Goal: Transaction & Acquisition: Download file/media

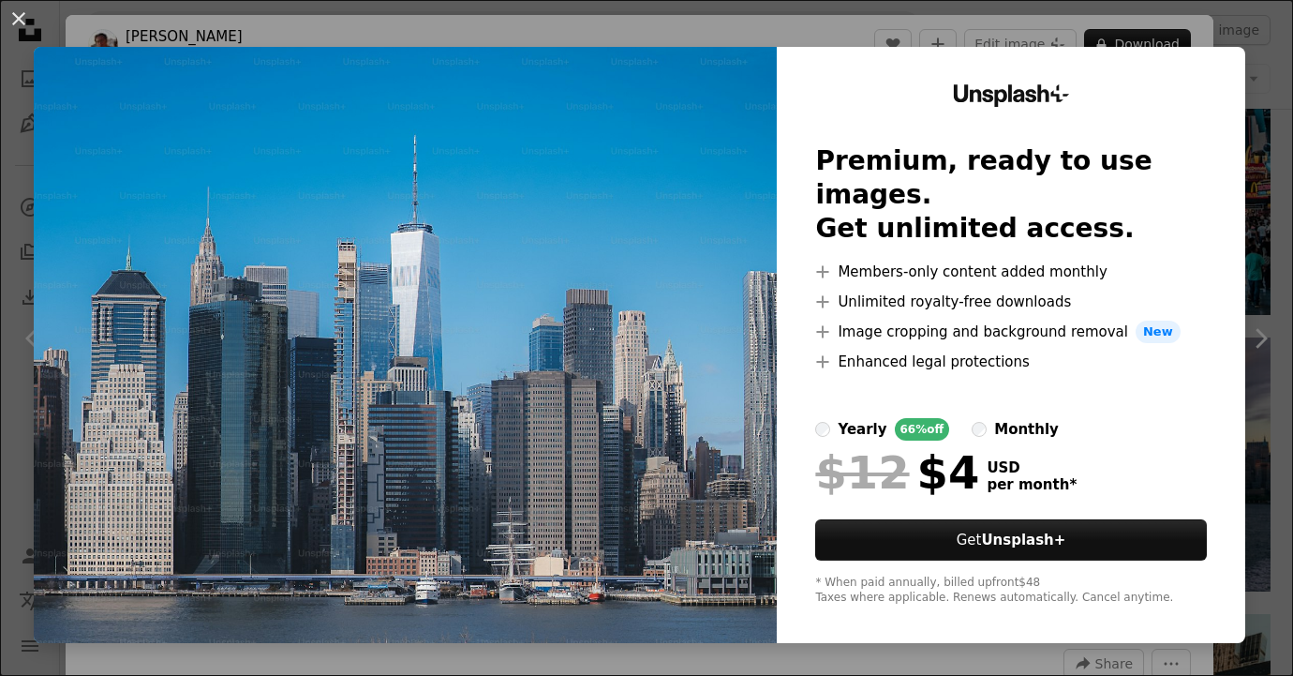
scroll to position [21747, 0]
click at [830, 36] on div "An X shape Unsplash+ Premium, ready to use images. Get unlimited access. A plus…" at bounding box center [646, 338] width 1293 height 676
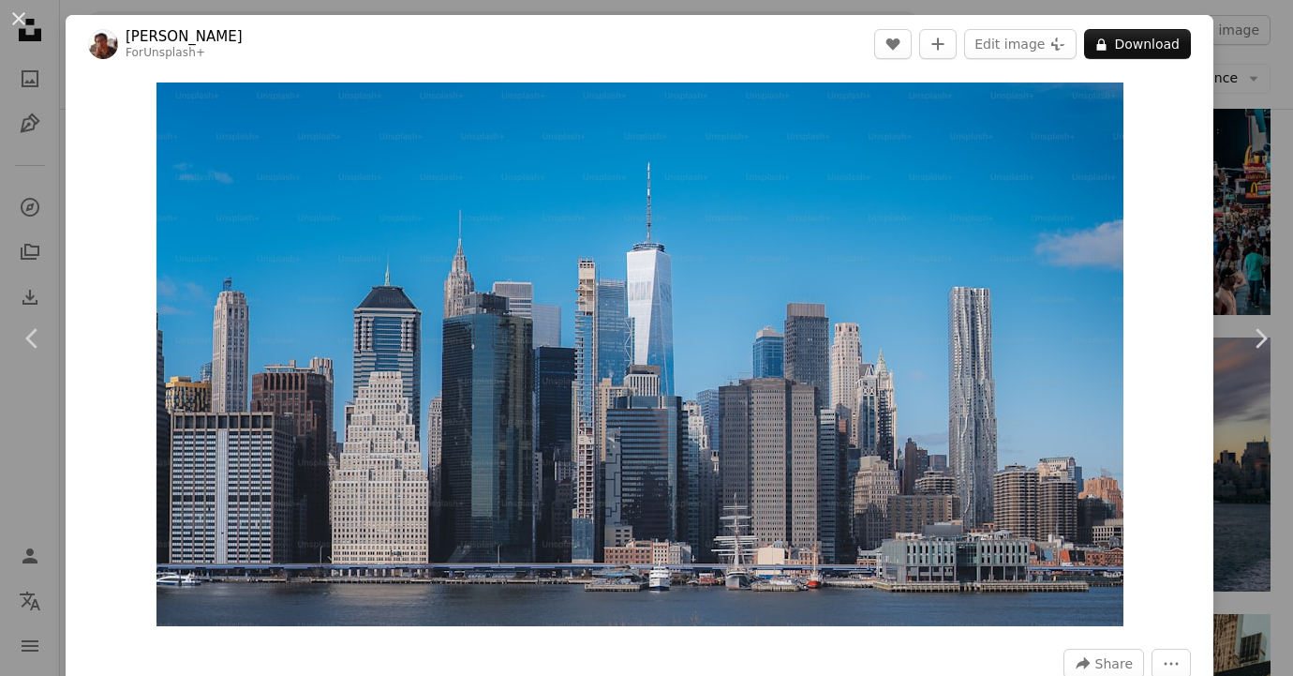
click at [1254, 62] on div "An X shape Chevron left Chevron right [PERSON_NAME] For Unsplash+ A heart A plu…" at bounding box center [646, 338] width 1293 height 676
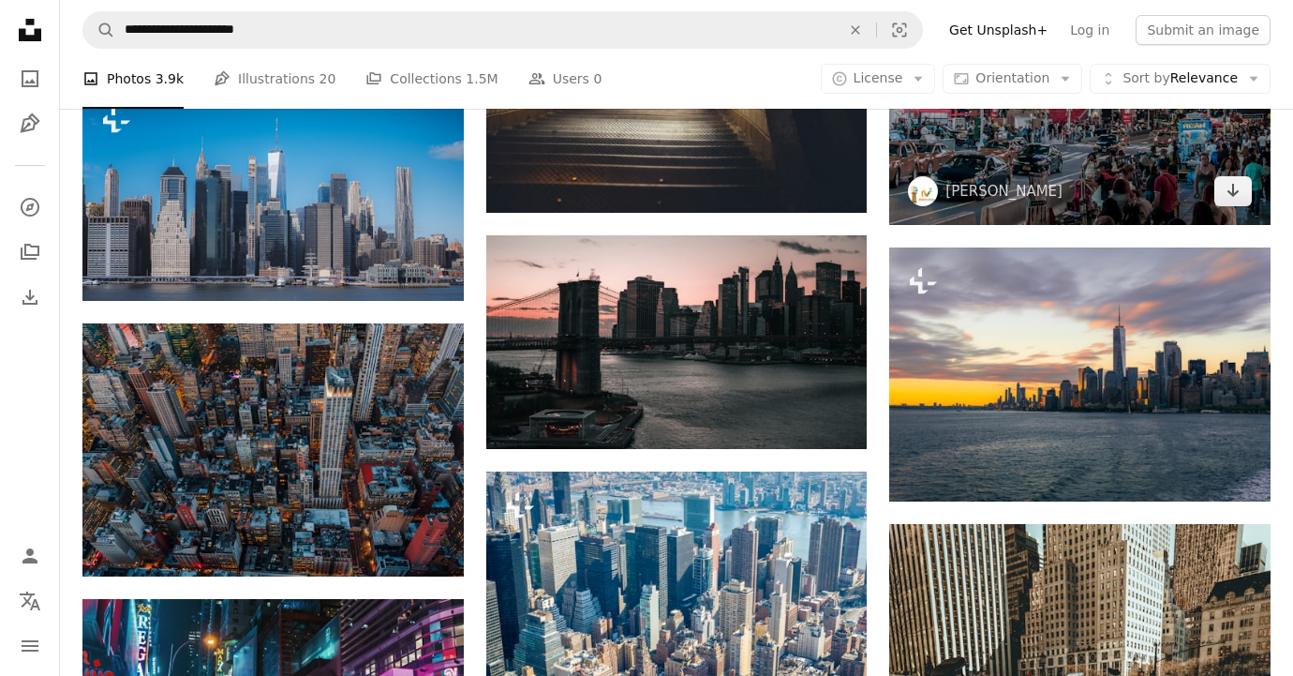
scroll to position [21938, 0]
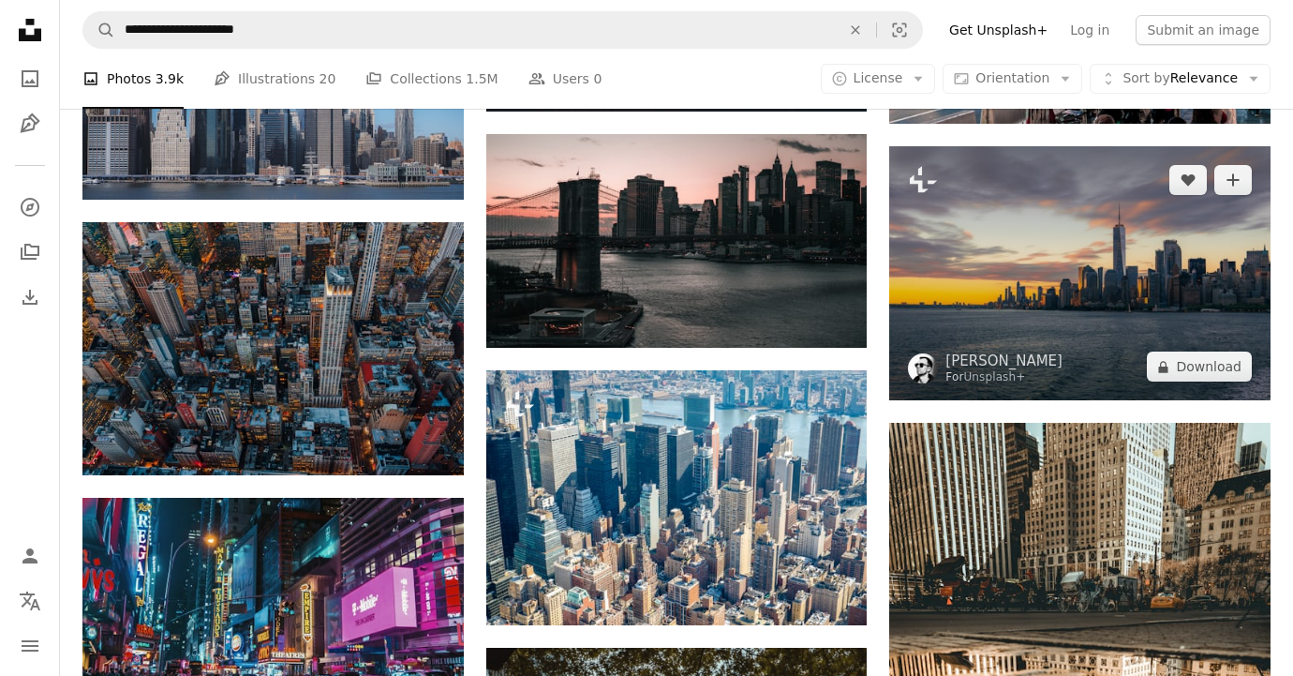
click at [1119, 297] on img at bounding box center [1080, 273] width 381 height 254
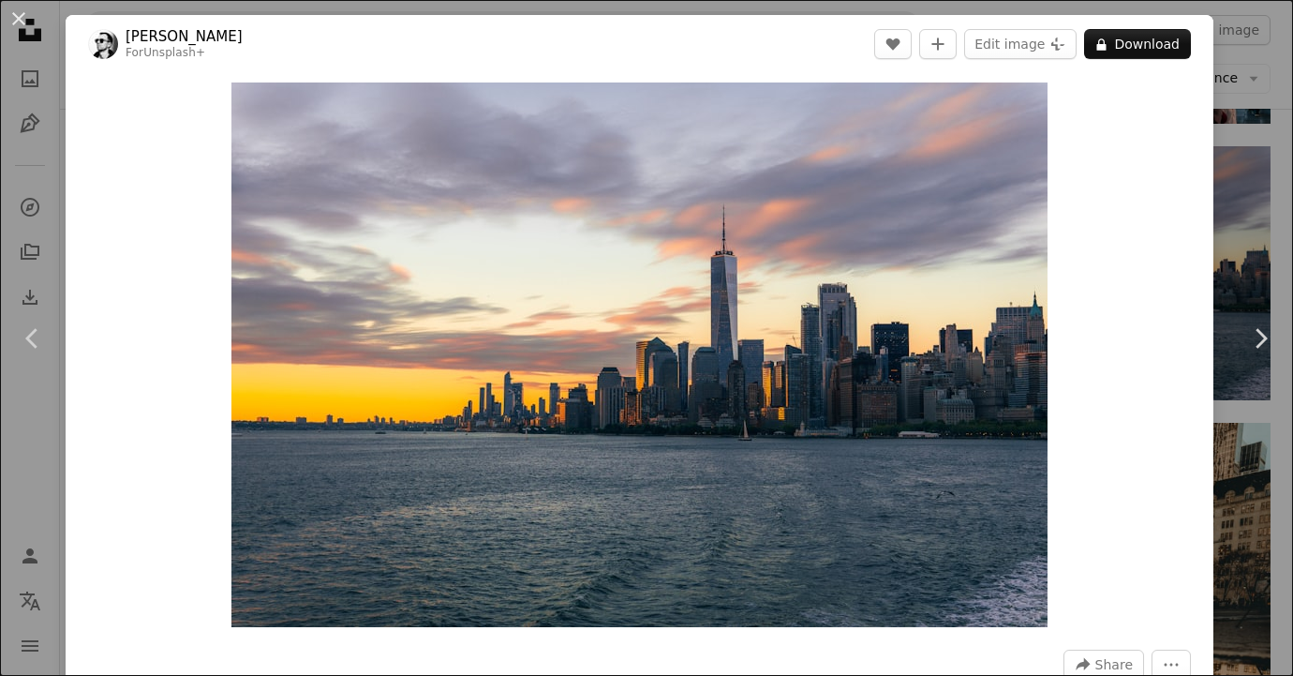
click at [1250, 117] on div "An X shape Chevron left Chevron right [PERSON_NAME] For Unsplash+ A heart A plu…" at bounding box center [646, 338] width 1293 height 676
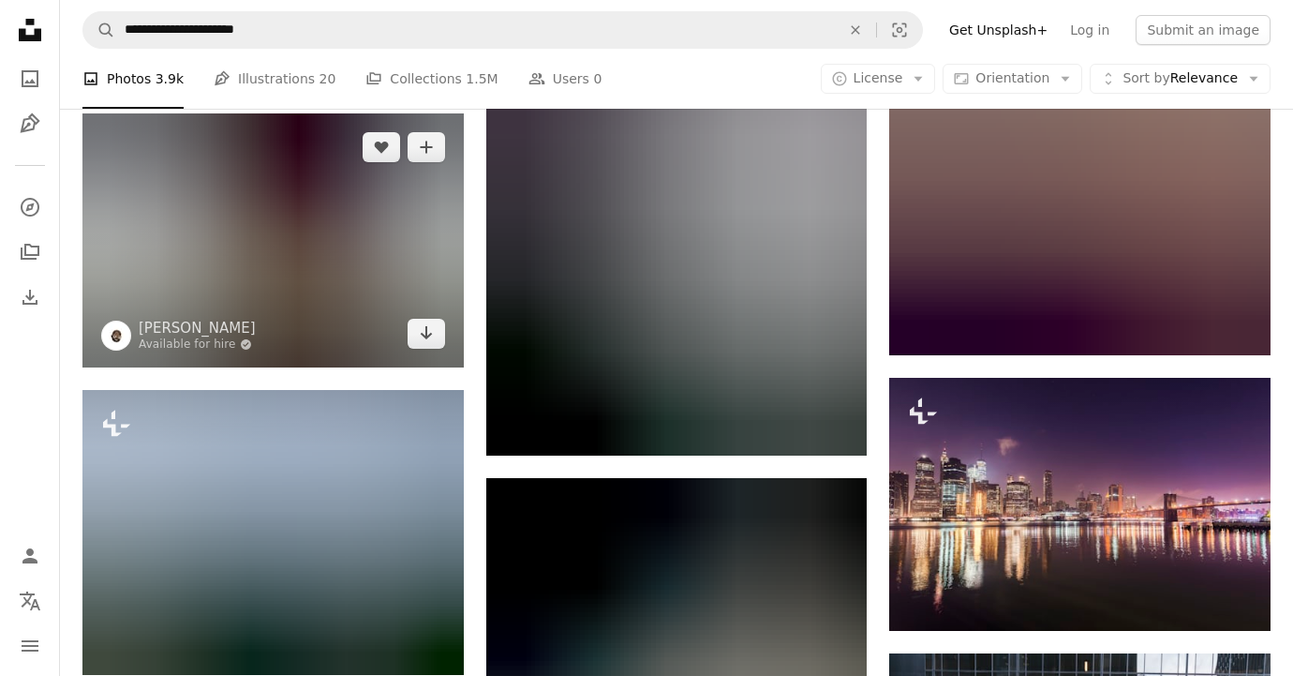
scroll to position [36809, 0]
